Goal: Information Seeking & Learning: Compare options

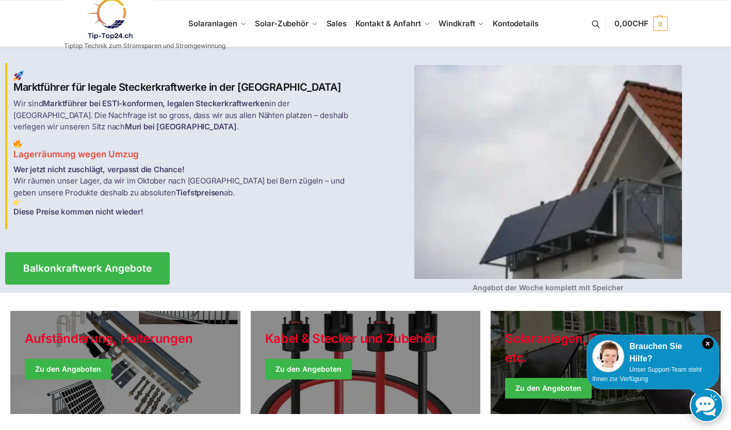
click at [657, 392] on link "Winter Jackets" at bounding box center [605, 362] width 230 height 103
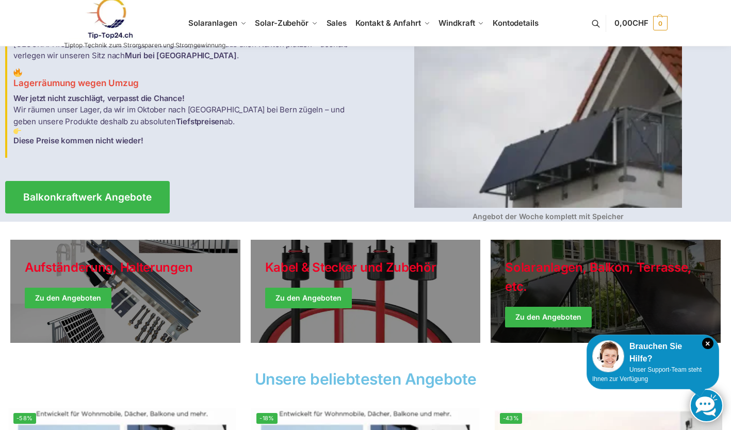
scroll to position [95, 0]
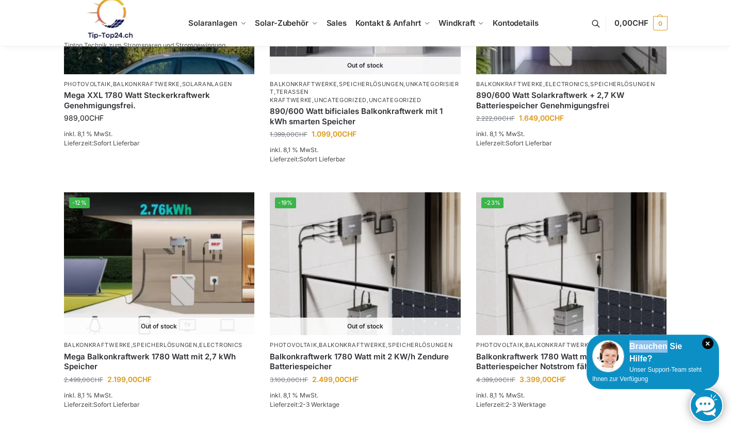
scroll to position [795, 0]
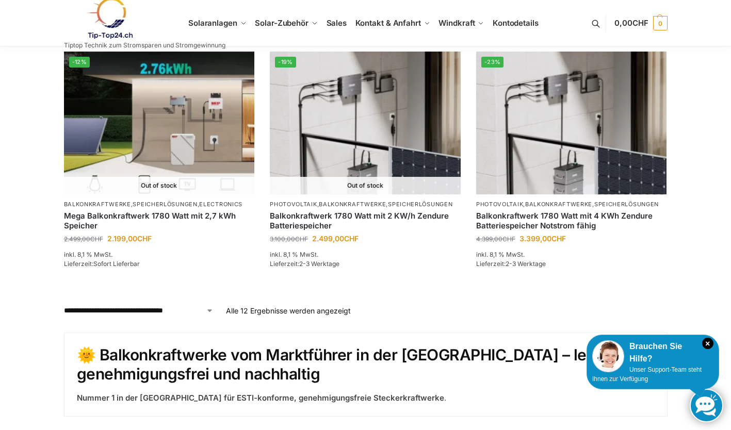
scroll to position [936, 0]
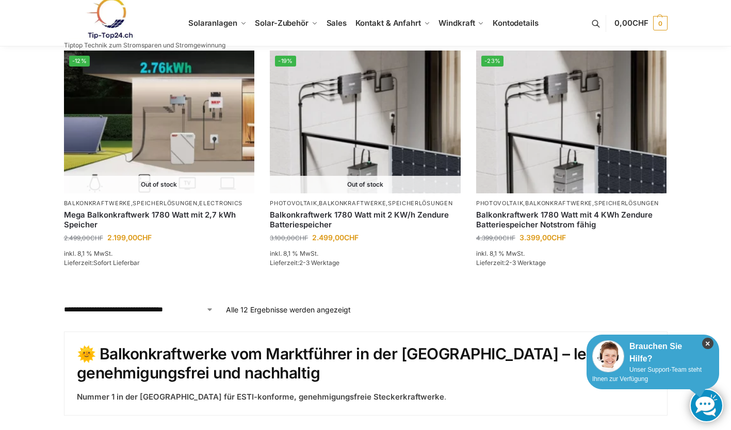
click at [703, 347] on icon "×" at bounding box center [707, 343] width 11 height 11
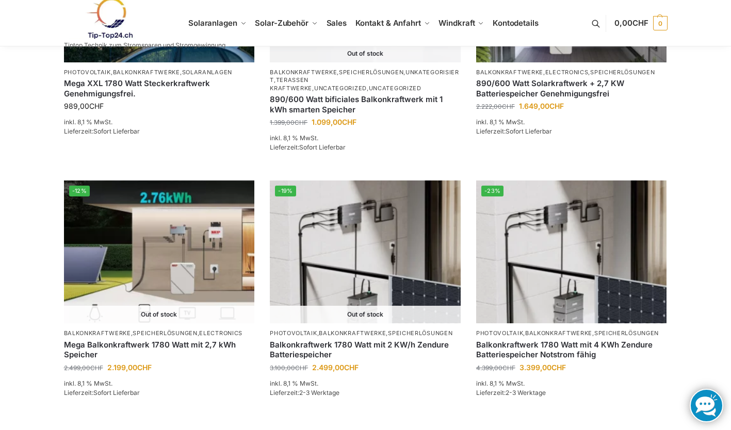
scroll to position [805, 0]
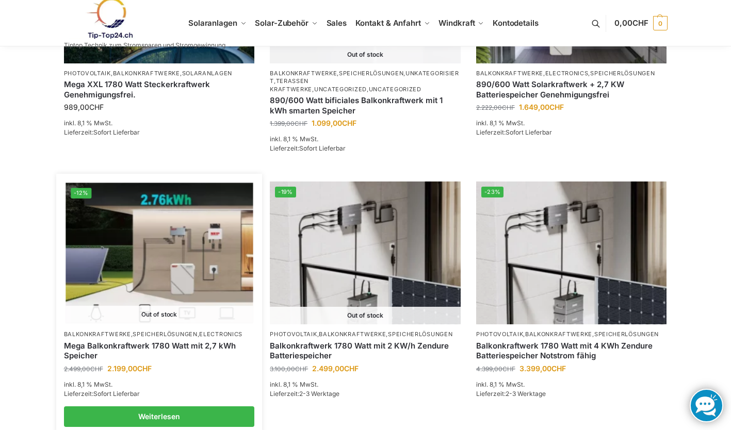
click at [158, 256] on img at bounding box center [159, 253] width 187 height 140
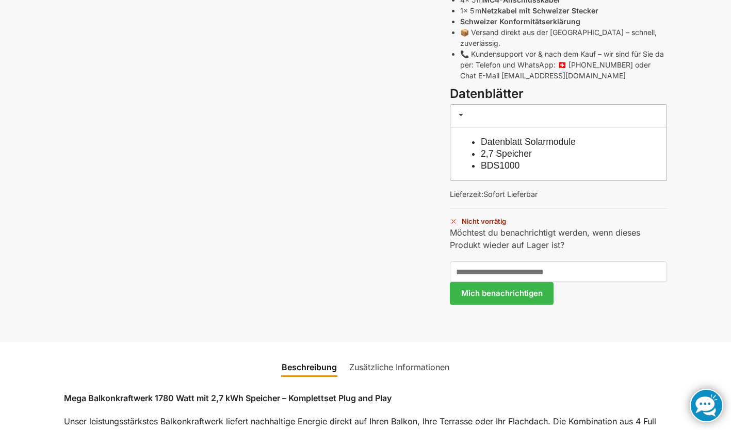
scroll to position [614, 0]
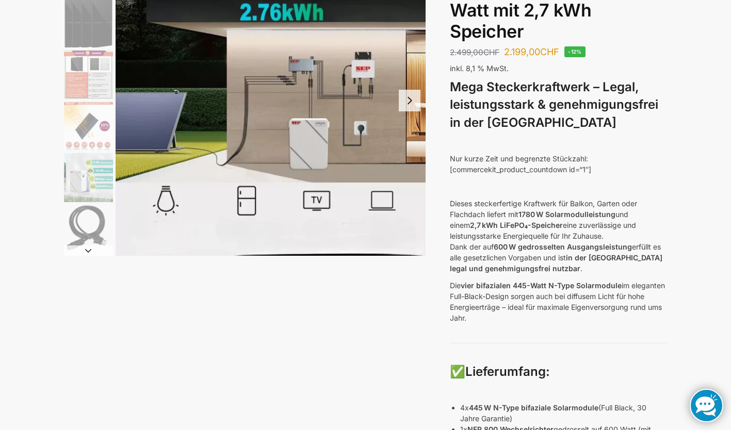
scroll to position [128, 0]
click at [246, 208] on img "1 / 9" at bounding box center [271, 101] width 310 height 310
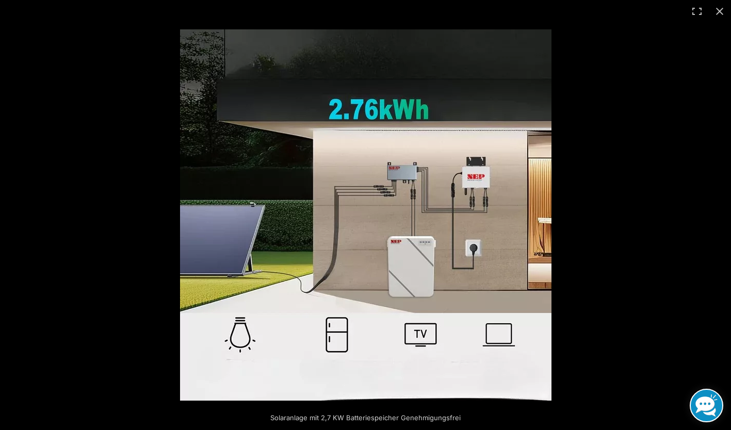
click at [713, 12] on button "Close (Esc)" at bounding box center [719, 11] width 23 height 23
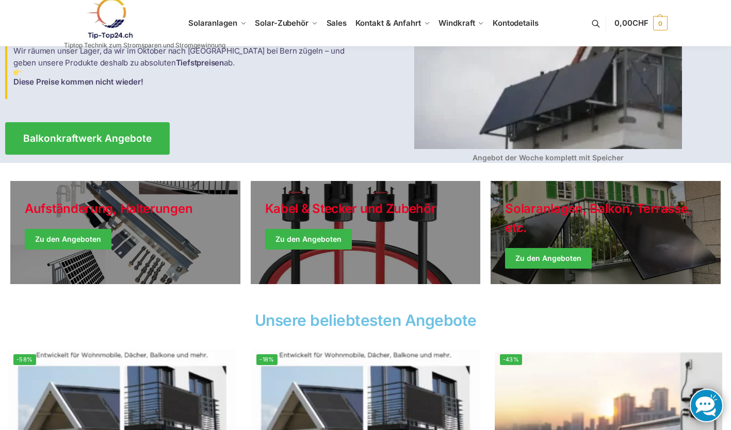
scroll to position [136, 0]
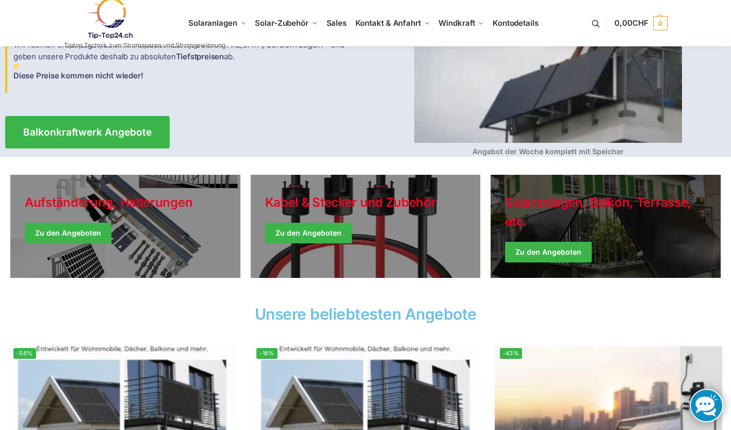
click at [654, 233] on link "Winter Jackets" at bounding box center [605, 226] width 230 height 103
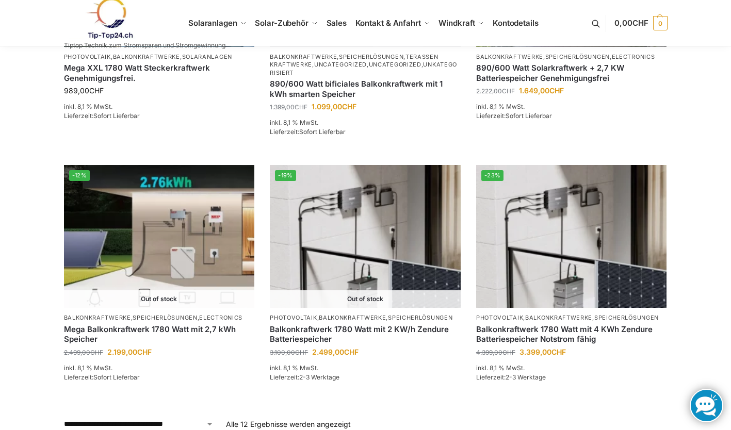
scroll to position [822, 0]
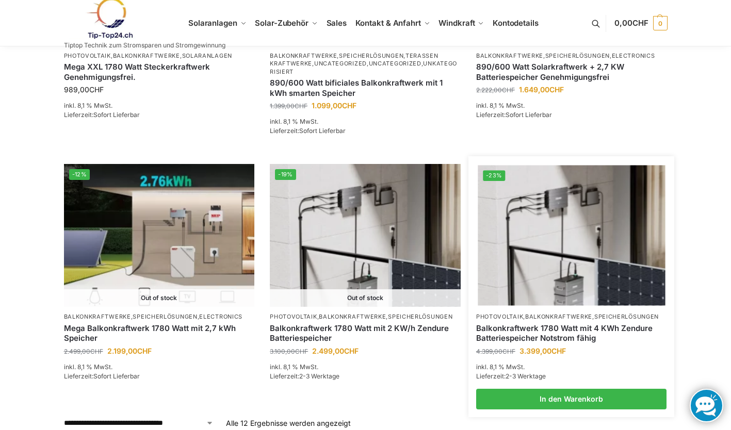
click at [597, 268] on img at bounding box center [571, 236] width 187 height 140
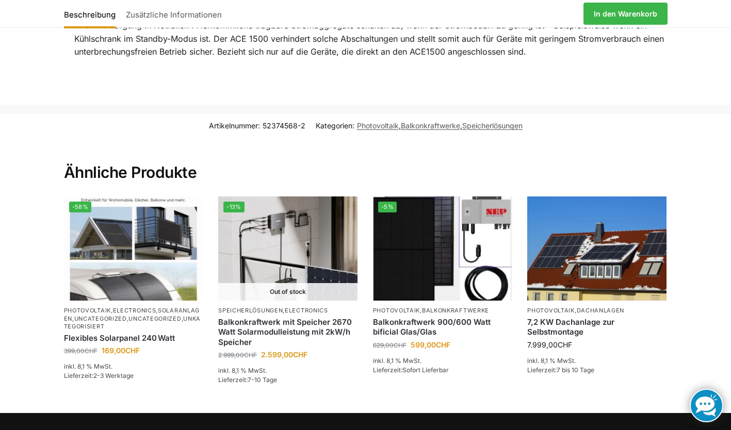
scroll to position [2064, 0]
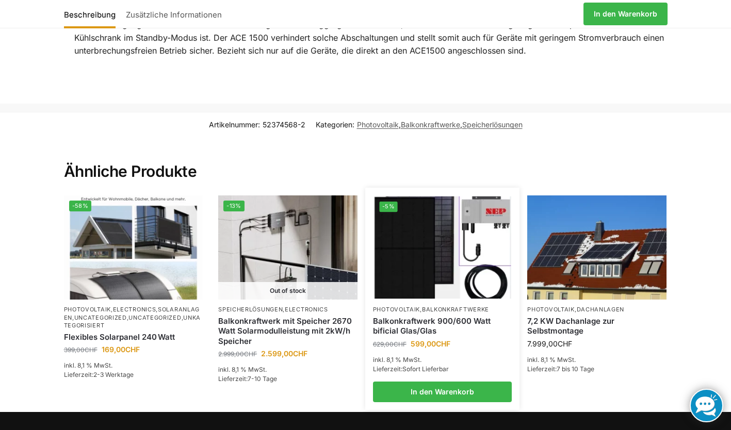
click at [435, 225] on img at bounding box center [442, 248] width 137 height 103
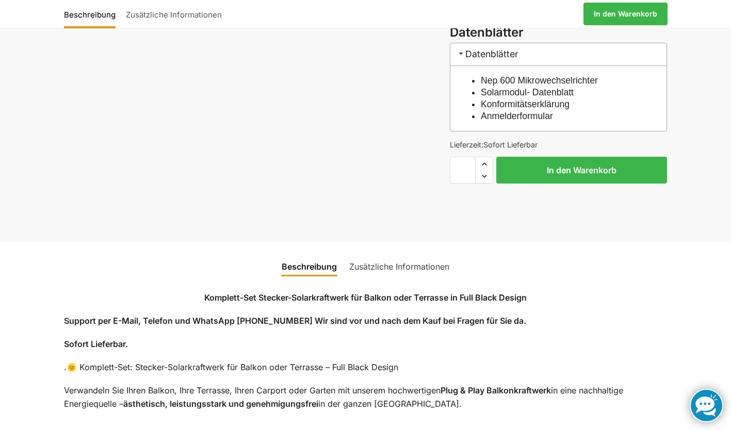
scroll to position [1055, 0]
